Goal: Information Seeking & Learning: Learn about a topic

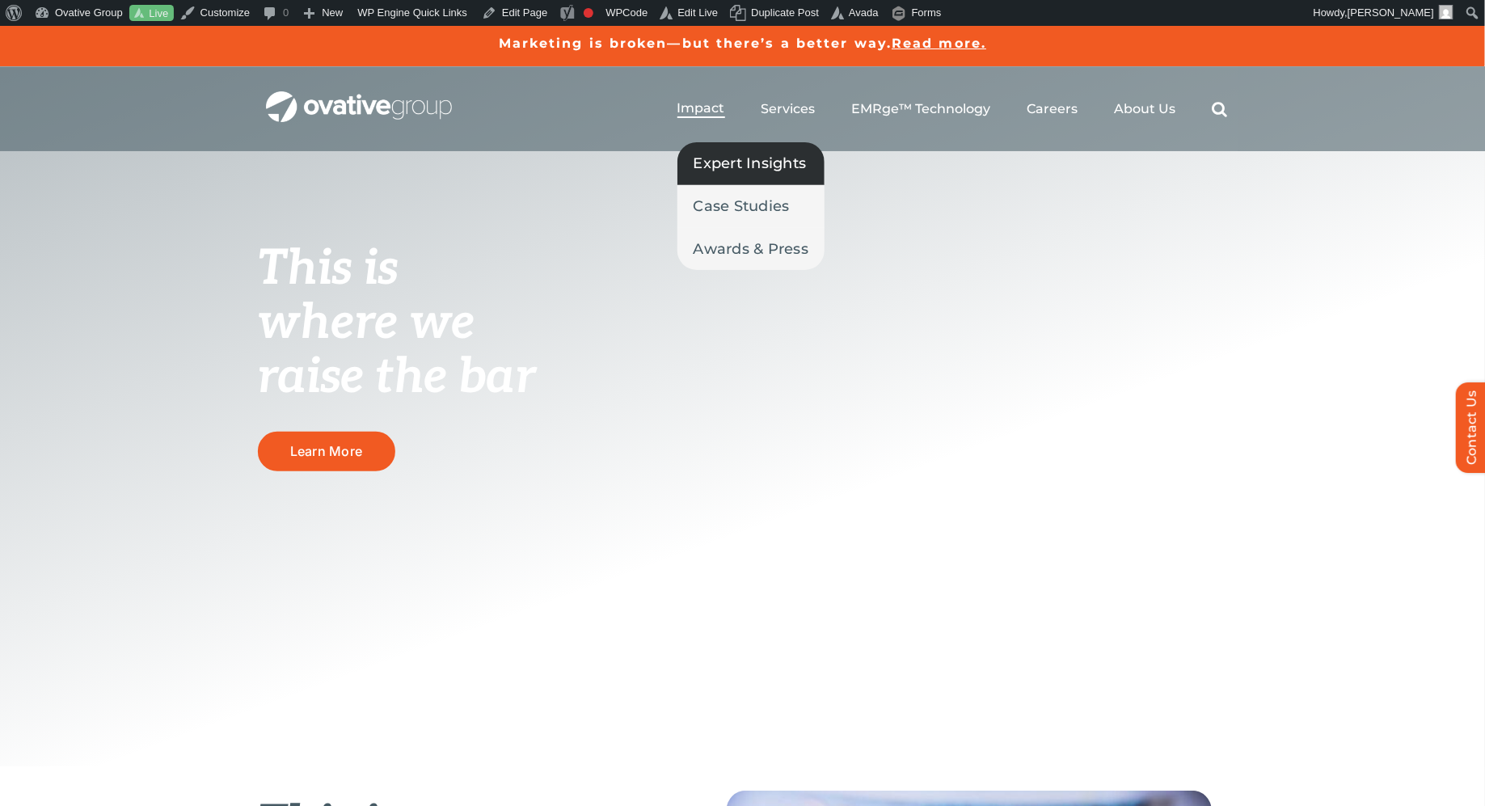
click at [714, 162] on span "Expert Insights" at bounding box center [750, 163] width 113 height 23
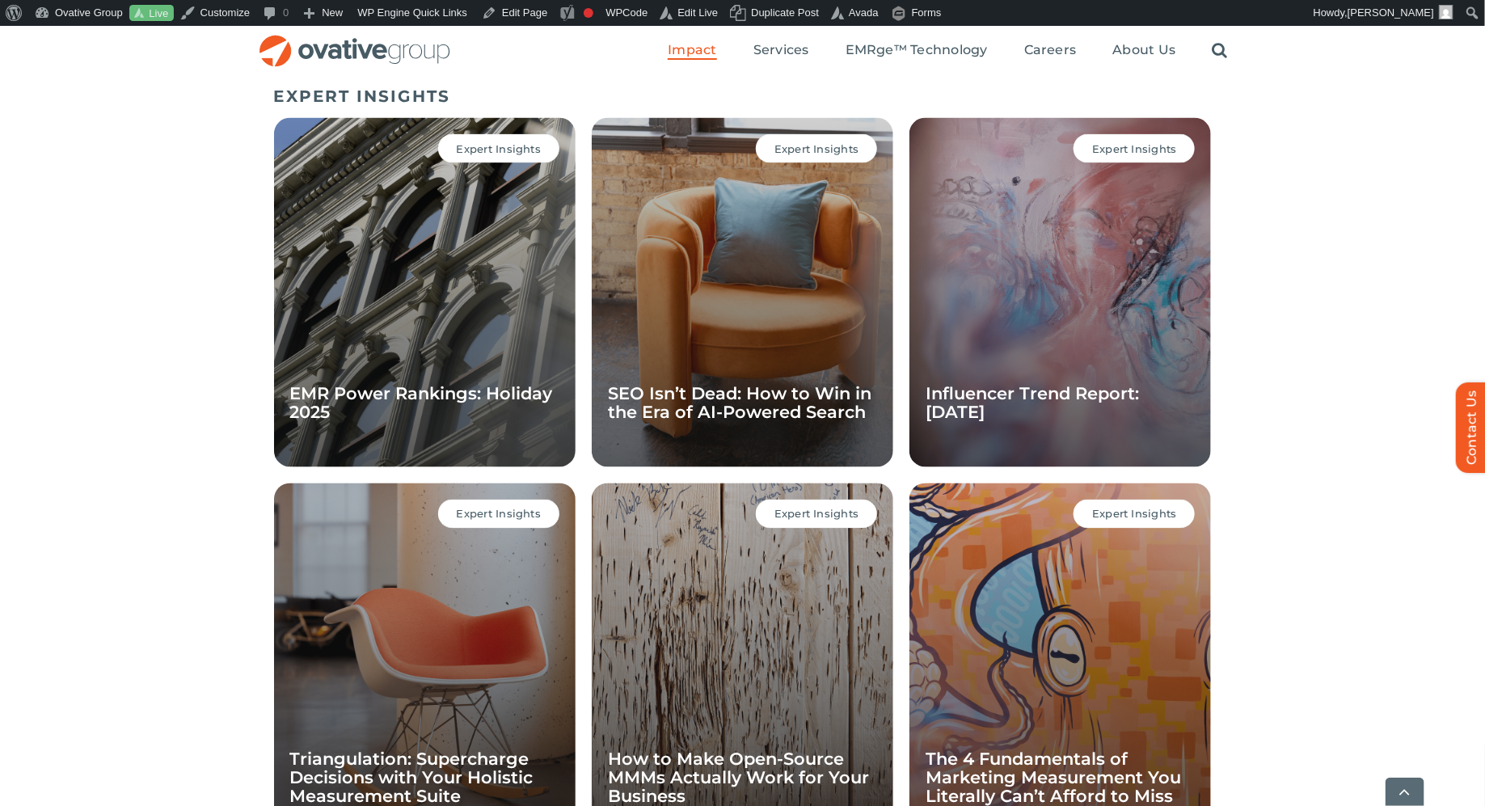
scroll to position [1114, 0]
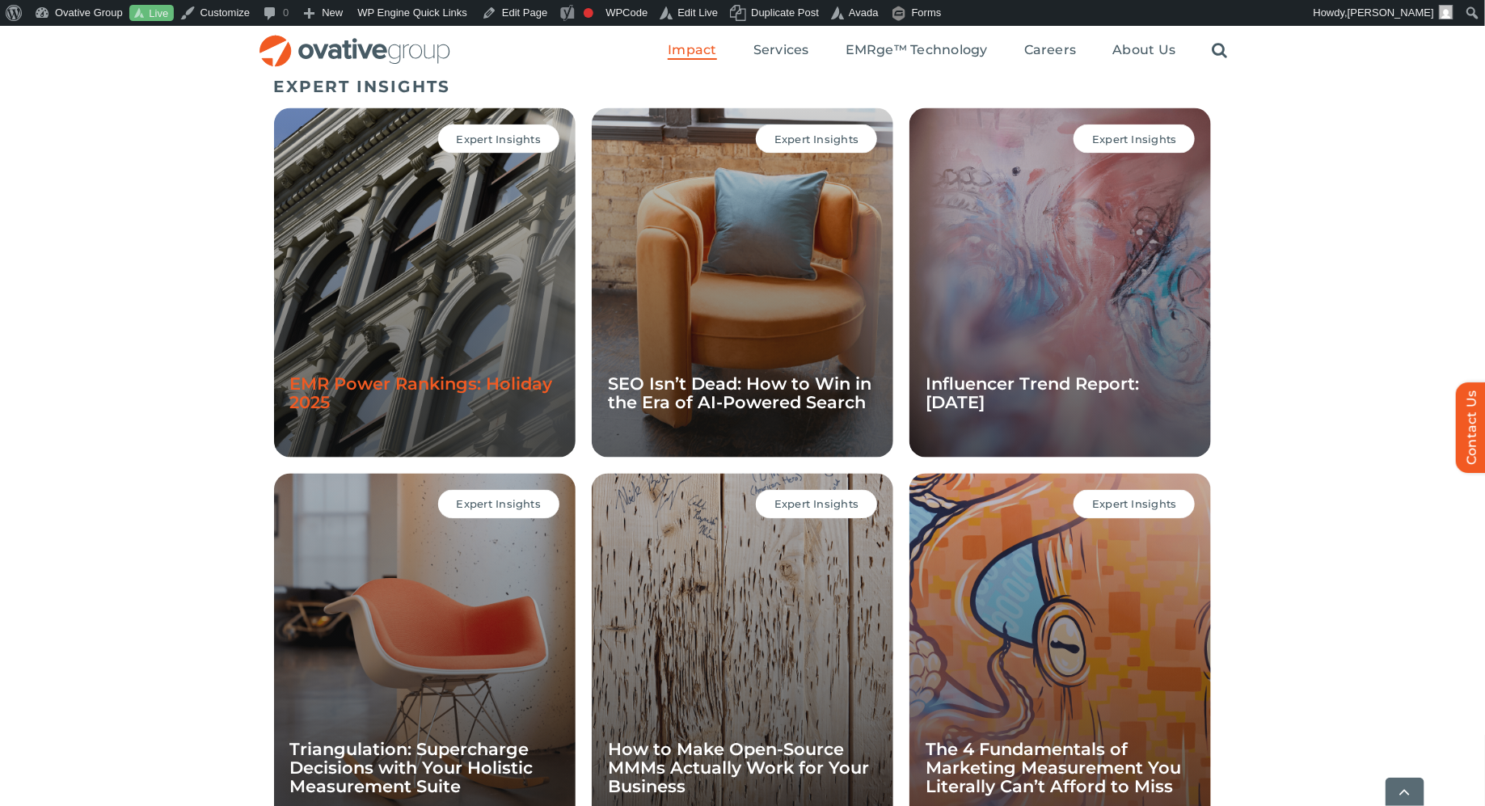
click at [465, 385] on link "EMR Power Rankings: Holiday 2025" at bounding box center [421, 393] width 263 height 39
